Goal: Task Accomplishment & Management: Manage account settings

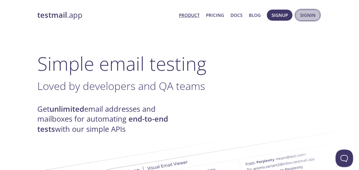
click at [312, 16] on span "Signin" at bounding box center [307, 15] width 15 height 8
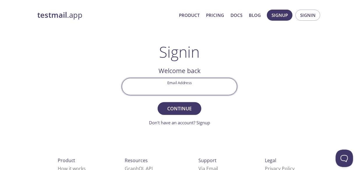
click at [186, 89] on input "Email Address" at bounding box center [179, 86] width 115 height 17
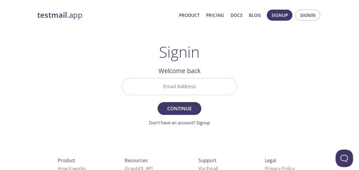
click at [278, 52] on div "testmail .app Product Pricing Docs Blog Signup Signin Signin Welcome back Email…" at bounding box center [179, 127] width 298 height 243
click at [286, 17] on span "Signup" at bounding box center [279, 15] width 16 height 8
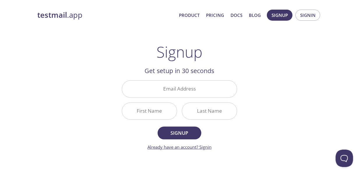
click at [207, 147] on link "Already have an account? Signin" at bounding box center [179, 147] width 64 height 6
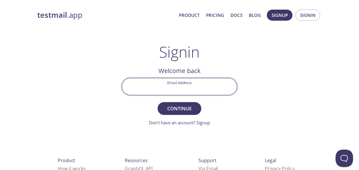
click at [200, 94] on input "Email Address" at bounding box center [179, 86] width 115 height 17
type input "[EMAIL_ADDRESS][DOMAIN_NAME]"
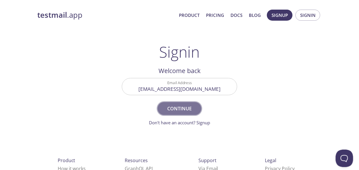
click at [185, 107] on span "Continue" at bounding box center [179, 109] width 31 height 8
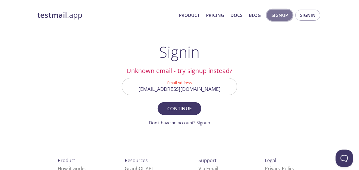
click at [279, 18] on span "Signup" at bounding box center [279, 15] width 16 height 8
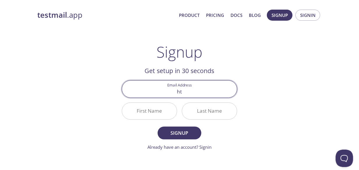
type input "h"
paste input "[EMAIL_ADDRESS][DOMAIN_NAME]"
type input "[EMAIL_ADDRESS][DOMAIN_NAME]"
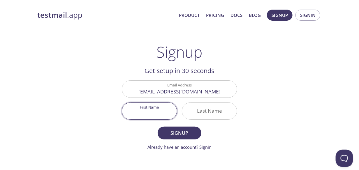
click at [135, 117] on input "First Name" at bounding box center [149, 111] width 55 height 17
type input "TriPrayitno"
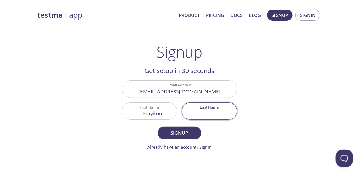
click at [196, 113] on input "Last Name" at bounding box center [209, 111] width 55 height 17
type input "Wibowo"
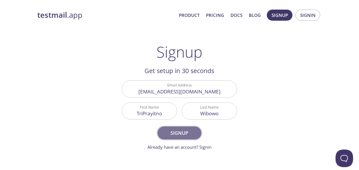
click at [188, 131] on span "Signup" at bounding box center [179, 133] width 31 height 8
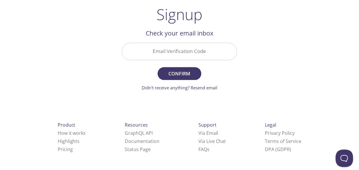
scroll to position [37, 0]
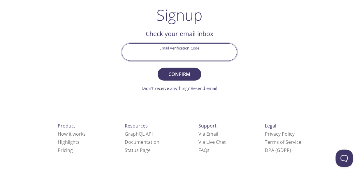
click at [185, 45] on input "Email Verification Code" at bounding box center [179, 52] width 115 height 17
paste input "D7VNZ4Y"
type input "D7VNZ4Y"
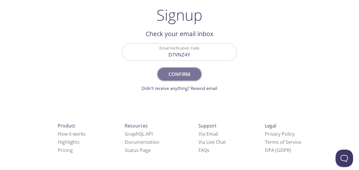
click at [174, 69] on button "Confirm" at bounding box center [180, 74] width 44 height 13
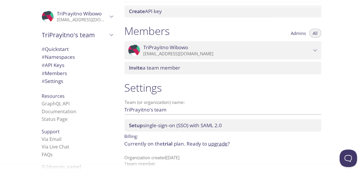
scroll to position [244, 0]
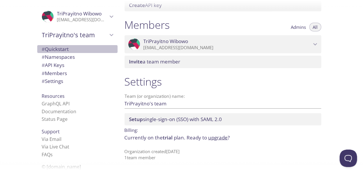
click at [52, 46] on span "# Quickstart" at bounding box center [55, 49] width 27 height 7
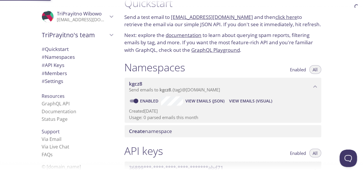
scroll to position [9, 0]
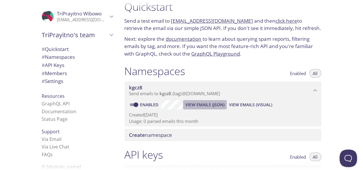
click at [210, 105] on span "View Emails (JSON)" at bounding box center [205, 104] width 39 height 7
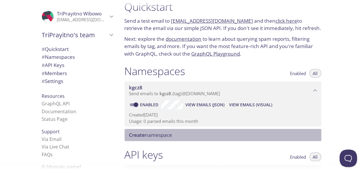
click at [174, 137] on span "Create namespace" at bounding box center [224, 135] width 190 height 6
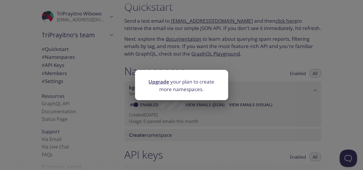
click at [240, 83] on div "Upgrade your plan to create more namespaces." at bounding box center [181, 85] width 363 height 170
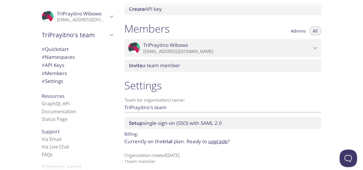
scroll to position [244, 0]
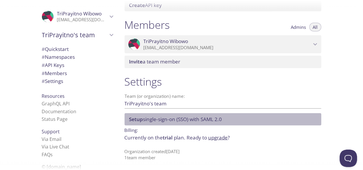
click at [170, 121] on span "Setup single-sign-on (SSO) with SAML 2.0" at bounding box center [175, 119] width 93 height 7
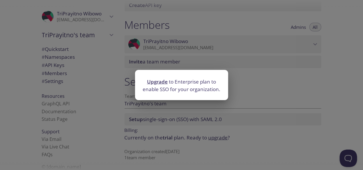
click at [277, 93] on div "Upgrade to Enterprise plan to enable SSO for your organization." at bounding box center [181, 85] width 363 height 170
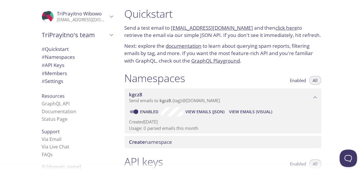
scroll to position [0, 0]
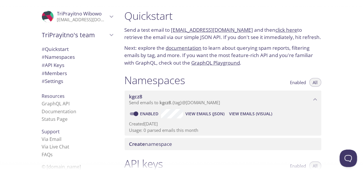
click at [212, 29] on link "[EMAIL_ADDRESS][DOMAIN_NAME]" at bounding box center [212, 30] width 82 height 7
click at [282, 33] on link "click here" at bounding box center [287, 30] width 22 height 7
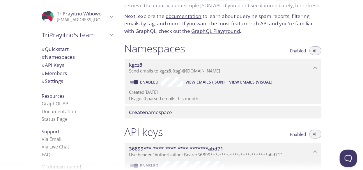
scroll to position [33, 0]
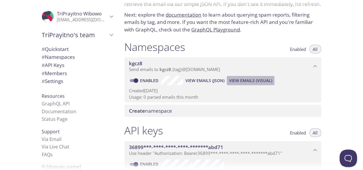
click at [263, 82] on span "View Emails (Visual)" at bounding box center [250, 80] width 43 height 7
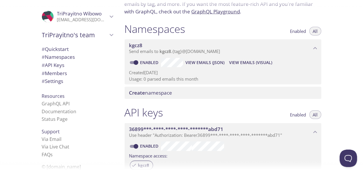
scroll to position [51, 0]
click at [57, 79] on span "# Settings" at bounding box center [53, 81] width 22 height 7
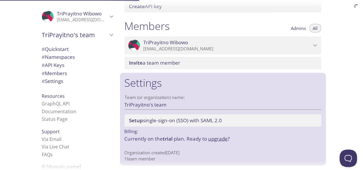
scroll to position [244, 0]
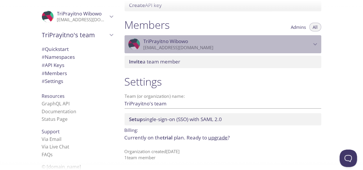
click at [312, 43] on icon "TriPrayitno Wibowo" at bounding box center [316, 44] width 8 height 8
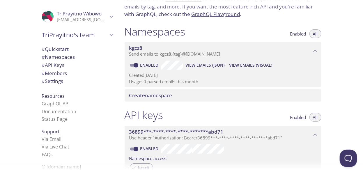
scroll to position [0, 0]
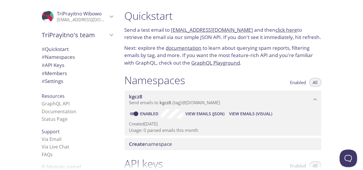
click at [183, 47] on link "documentation" at bounding box center [184, 48] width 36 height 7
